Goal: Transaction & Acquisition: Book appointment/travel/reservation

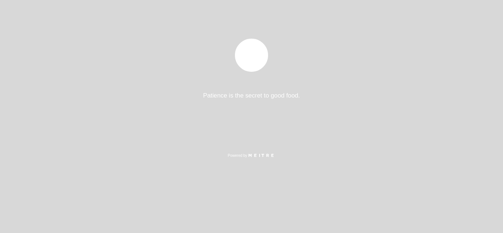
select select "pt"
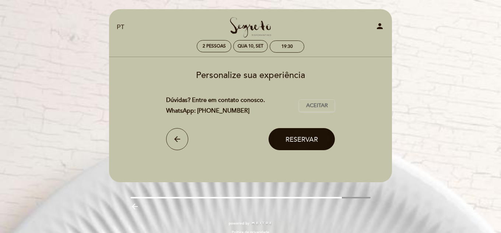
click at [300, 137] on span "Reservar" at bounding box center [301, 139] width 32 height 8
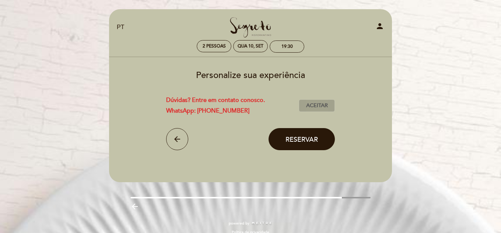
click at [320, 104] on span "Aceitar" at bounding box center [317, 106] width 22 height 8
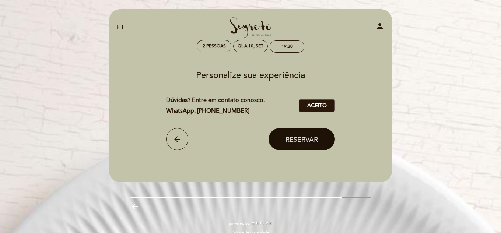
click at [307, 136] on span "Reservar" at bounding box center [301, 139] width 32 height 8
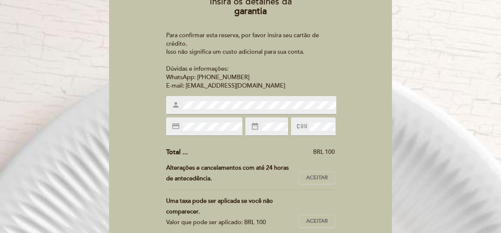
scroll to position [110, 0]
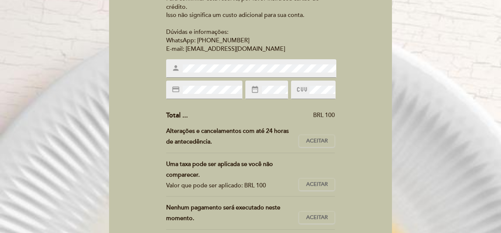
click at [257, 89] on icon "date_range" at bounding box center [255, 89] width 8 height 8
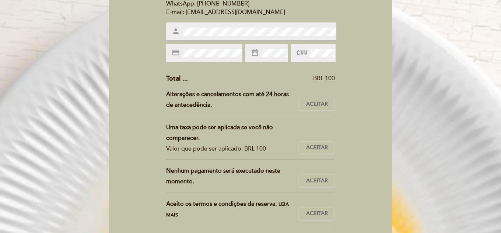
scroll to position [184, 0]
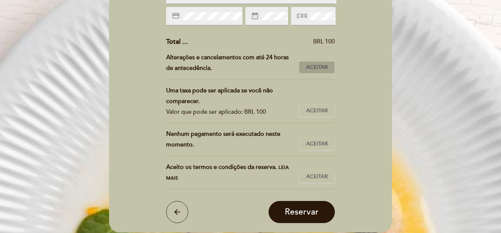
click at [319, 63] on button "Aceitar Aceito" at bounding box center [317, 67] width 36 height 13
click at [319, 113] on span "Aceitar" at bounding box center [317, 111] width 22 height 8
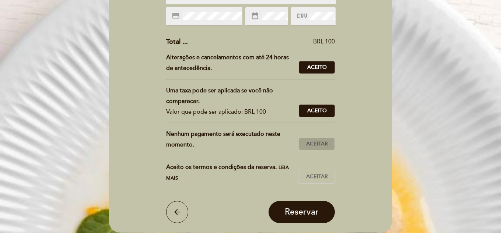
click at [322, 143] on span "Aceitar" at bounding box center [317, 144] width 22 height 8
click at [315, 176] on span "Aceitar" at bounding box center [317, 177] width 22 height 8
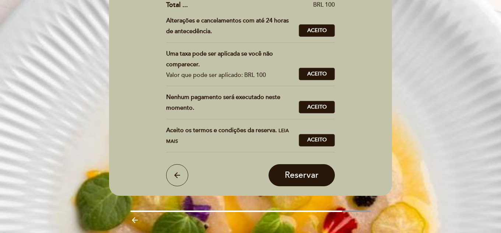
click at [171, 142] on span "Leia mais" at bounding box center [227, 136] width 123 height 17
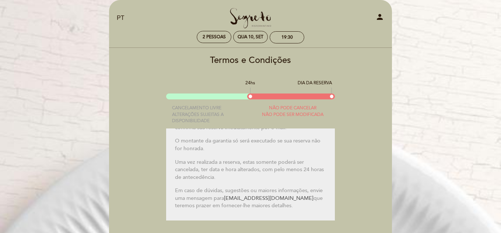
scroll to position [75, 0]
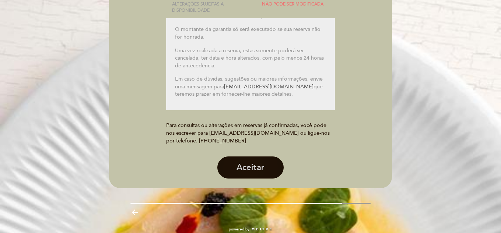
click at [256, 164] on button "Aceitar" at bounding box center [250, 168] width 66 height 22
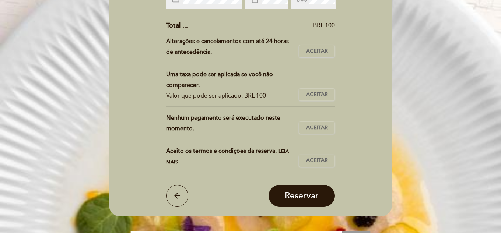
scroll to position [96, 0]
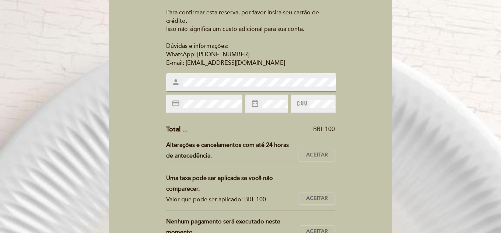
click at [190, 89] on div "person" at bounding box center [251, 82] width 170 height 18
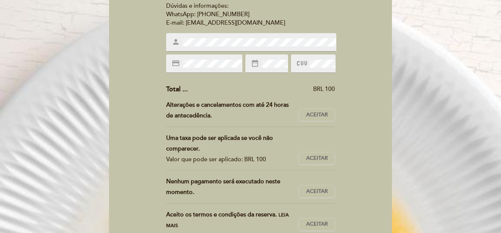
scroll to position [207, 0]
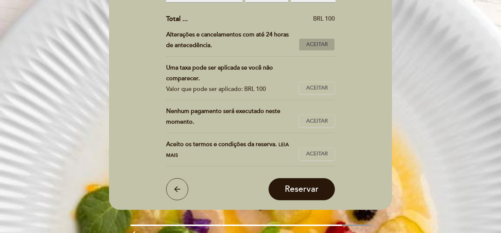
click at [323, 44] on span "Aceitar" at bounding box center [317, 45] width 22 height 8
click at [324, 85] on span "Aceitar" at bounding box center [317, 88] width 22 height 8
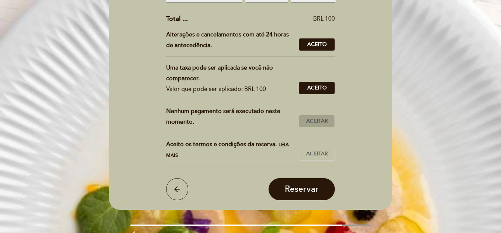
click at [320, 115] on button "Aceitar Aceito" at bounding box center [317, 121] width 36 height 13
click at [321, 150] on span "Aceitar" at bounding box center [317, 154] width 22 height 8
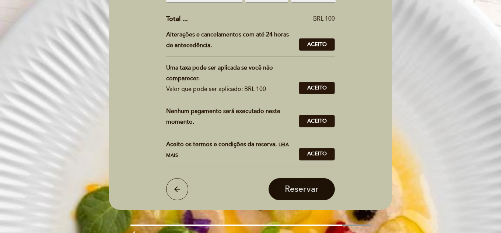
click at [322, 194] on button "Reservar" at bounding box center [301, 189] width 66 height 22
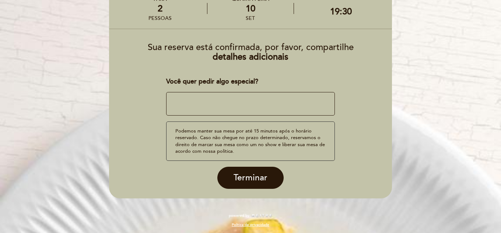
scroll to position [50, 0]
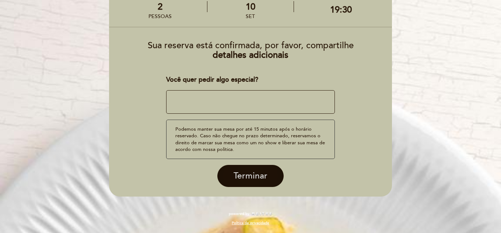
click at [256, 172] on span "Terminar" at bounding box center [250, 176] width 34 height 10
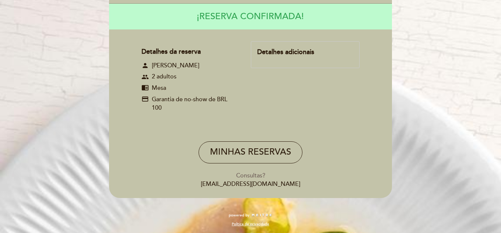
scroll to position [75, 0]
